Goal: Task Accomplishment & Management: Manage account settings

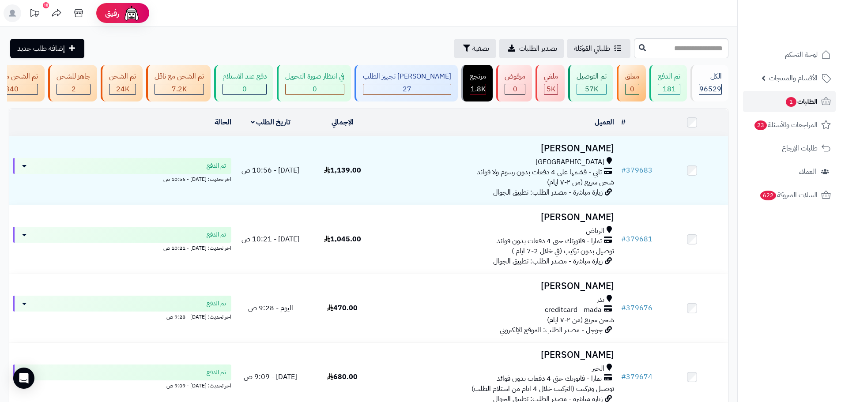
click at [763, 96] on link "الطلبات 1" at bounding box center [789, 101] width 93 height 21
click at [768, 98] on link "الطلبات 1" at bounding box center [789, 101] width 93 height 21
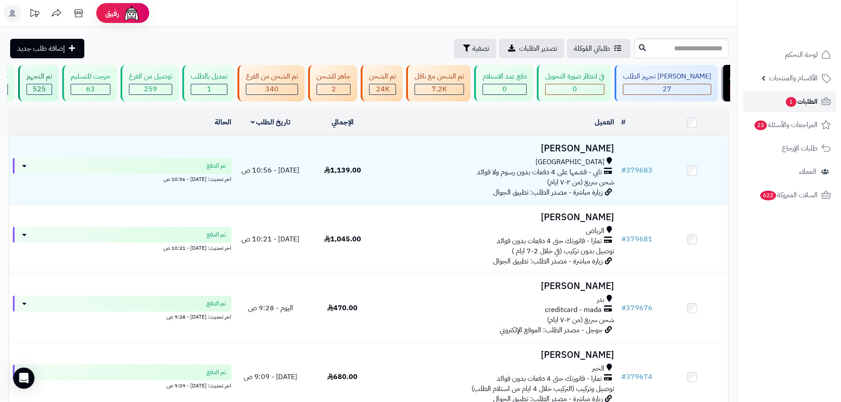
click at [755, 103] on link "الطلبات 1" at bounding box center [789, 101] width 93 height 21
